Goal: Transaction & Acquisition: Purchase product/service

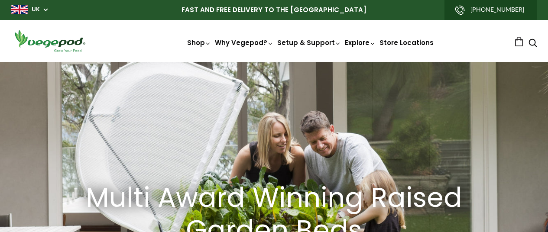
click at [269, 100] on div "Multi Award Winning Raised Garden Beds Shop Now" at bounding box center [274, 226] width 548 height 329
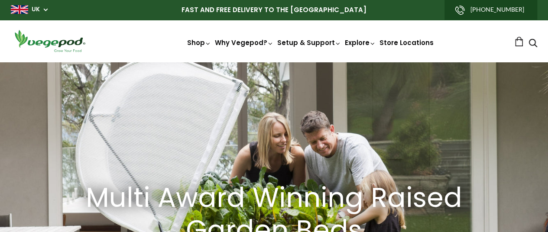
click at [269, 100] on div "Multi Award Winning Raised Garden Beds Shop Now" at bounding box center [274, 226] width 548 height 329
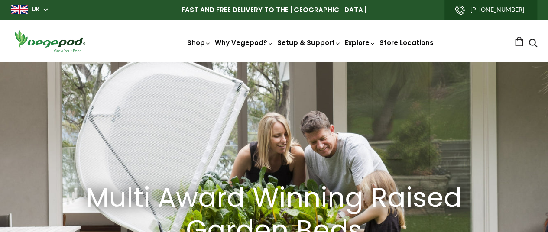
click at [269, 100] on div "Multi Award Winning Raised Garden Beds Shop Now" at bounding box center [274, 226] width 548 height 329
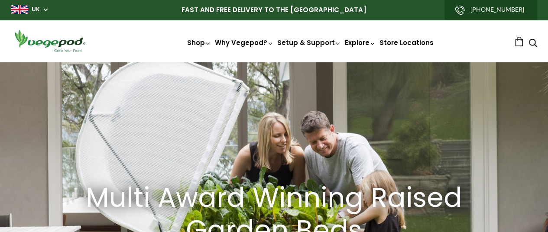
click at [269, 100] on div "Multi Award Winning Raised Garden Beds Shop Now" at bounding box center [274, 226] width 548 height 329
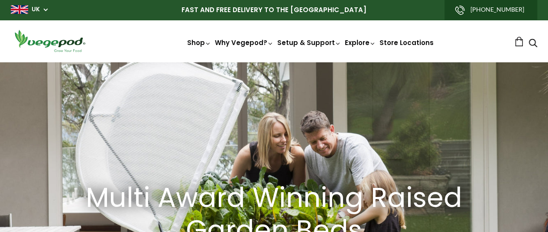
click at [269, 100] on div "Multi Award Winning Raised Garden Beds Shop Now" at bounding box center [274, 226] width 548 height 329
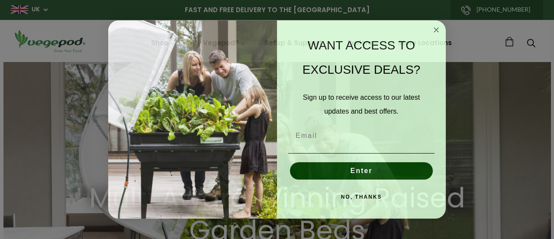
scroll to position [0, 131]
